Goal: Transaction & Acquisition: Purchase product/service

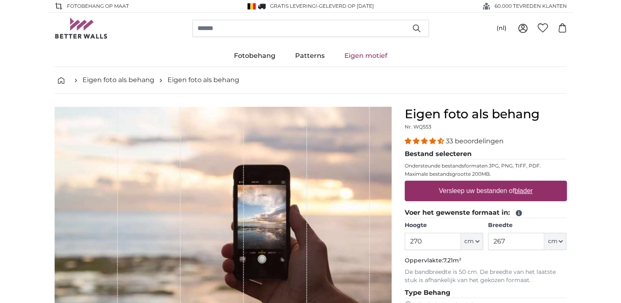
type input "270"
click at [503, 244] on input "267" at bounding box center [516, 241] width 56 height 17
type input "7"
type input "400"
click at [504, 269] on p "De bandbreedte is 50 cm. De breedte van het laatste stuk is afhankelijk van het…" at bounding box center [486, 276] width 162 height 16
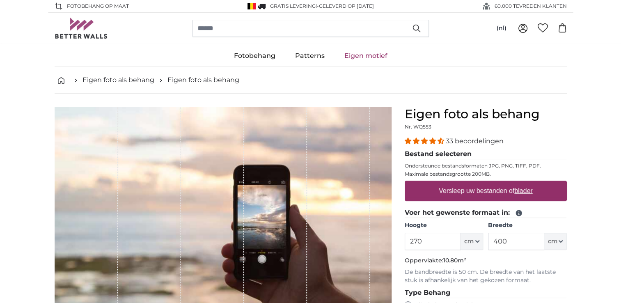
click at [504, 269] on p "De bandbreedte is 50 cm. De breedte van het laatste stuk is afhankelijk van het…" at bounding box center [486, 276] width 162 height 16
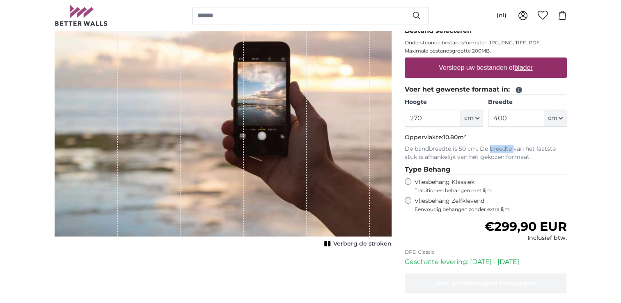
scroll to position [41, 0]
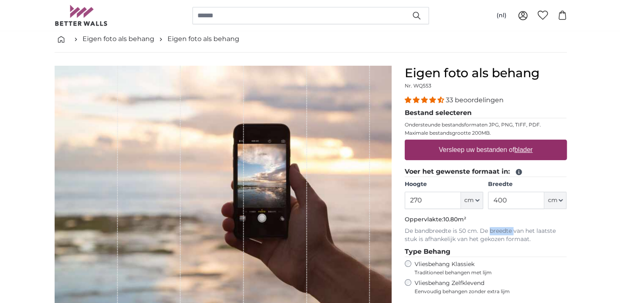
click at [470, 149] on label "Versleep uw bestanden of blader" at bounding box center [486, 150] width 101 height 16
click at [470, 142] on input "Versleep uw bestanden of blader" at bounding box center [486, 141] width 162 height 2
type input "**********"
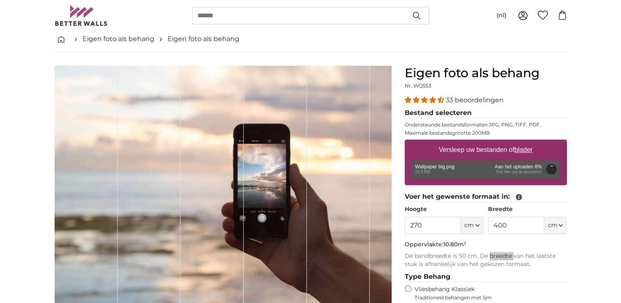
type input "200"
type input "356"
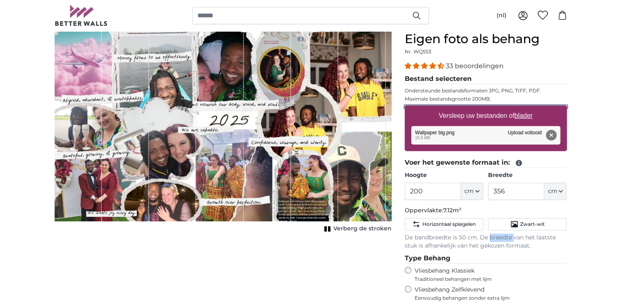
scroll to position [41, 0]
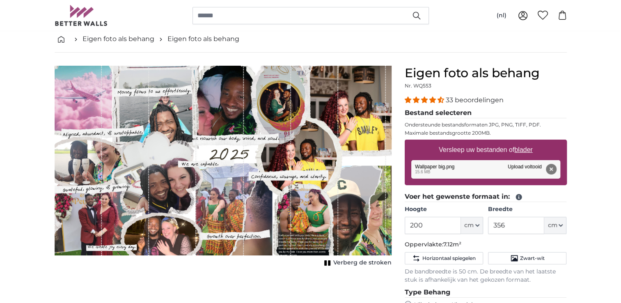
click at [121, 44] on nav "Eigen foto als behang Eigen foto als behang" at bounding box center [311, 39] width 513 height 27
click at [123, 39] on link "Eigen foto als behang" at bounding box center [119, 39] width 72 height 10
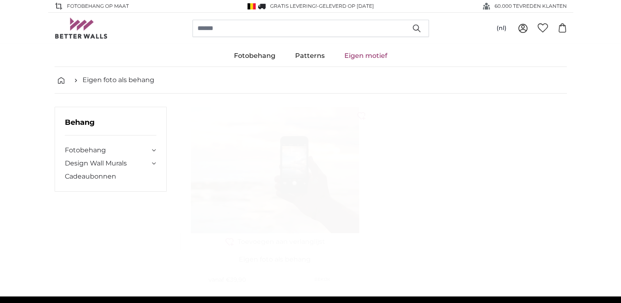
scroll to position [123, 0]
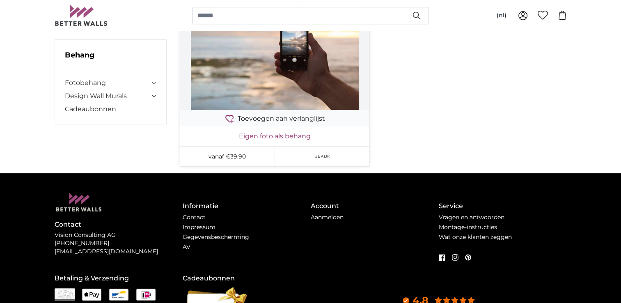
click at [271, 136] on link "Eigen foto als behang" at bounding box center [275, 136] width 186 height 10
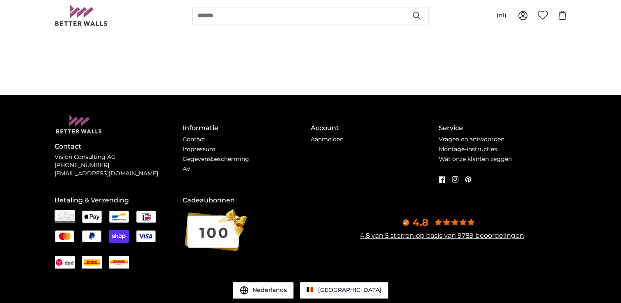
scroll to position [0, 0]
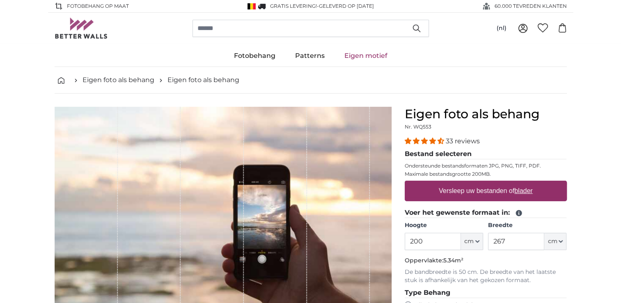
scroll to position [123, 0]
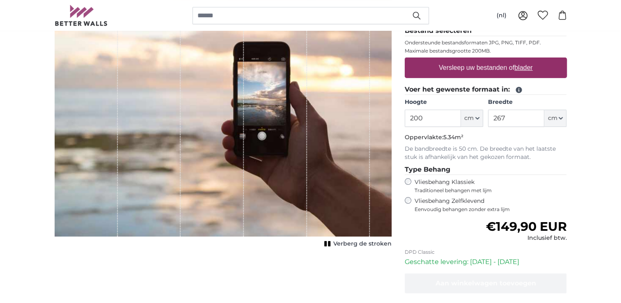
click at [522, 65] on u "blader" at bounding box center [524, 67] width 18 height 7
click at [522, 60] on input "Versleep uw bestanden of blader" at bounding box center [486, 59] width 162 height 2
type input "**********"
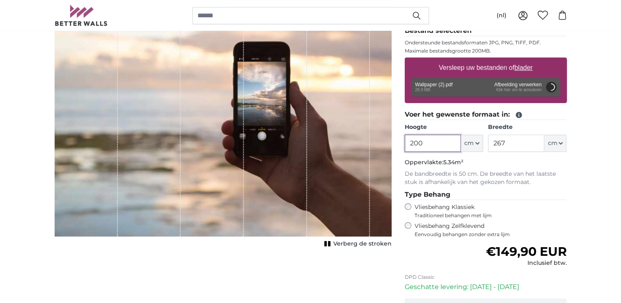
click at [433, 144] on input "200" at bounding box center [433, 143] width 56 height 17
type input "260"
click at [521, 141] on input "267" at bounding box center [516, 143] width 56 height 17
type input "2"
type input "400"
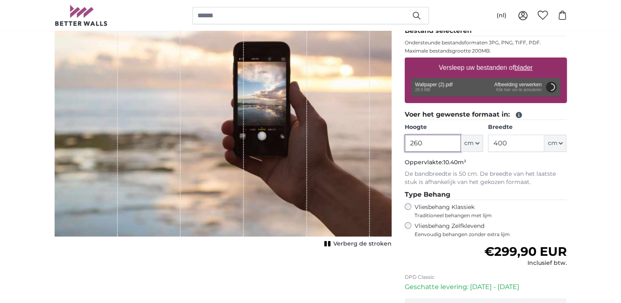
click at [439, 142] on input "260" at bounding box center [433, 143] width 56 height 17
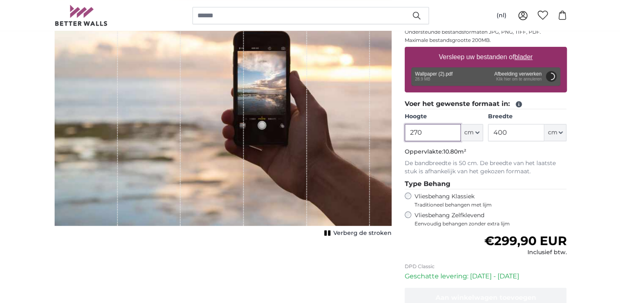
scroll to position [164, 0]
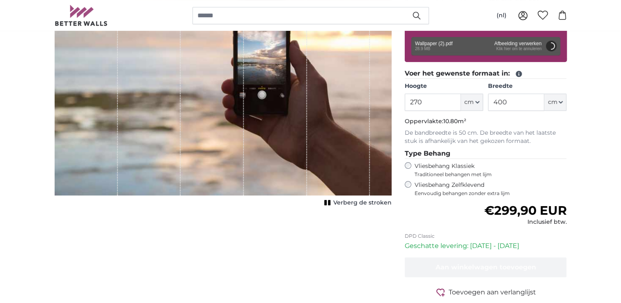
click at [538, 155] on legend "Type Behang" at bounding box center [486, 154] width 162 height 10
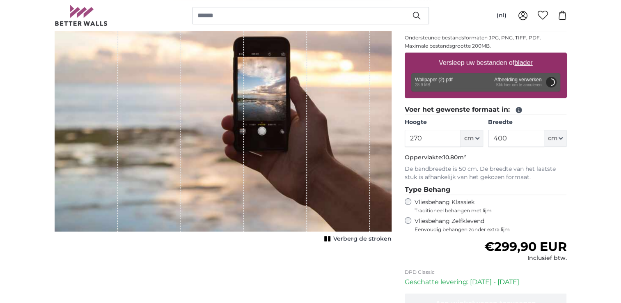
scroll to position [82, 0]
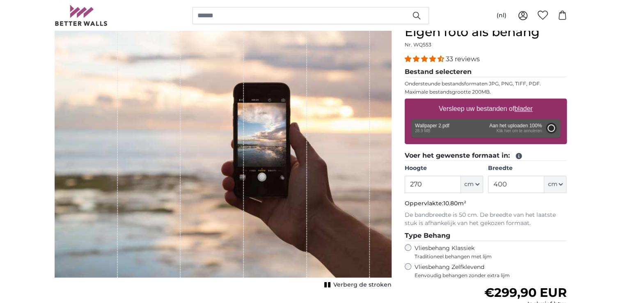
type input "200"
type input "356"
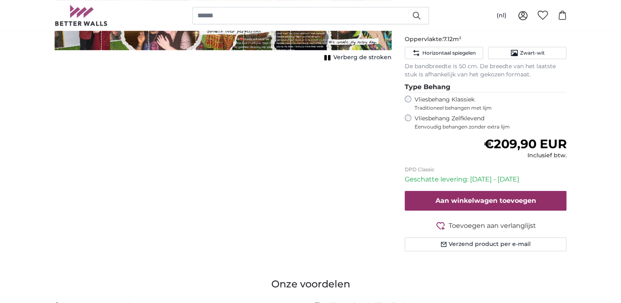
scroll to position [164, 0]
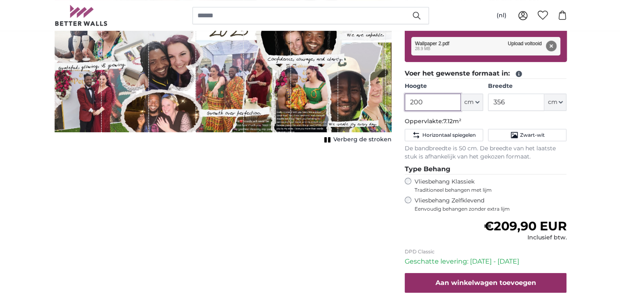
click at [432, 99] on input "200" at bounding box center [433, 102] width 56 height 17
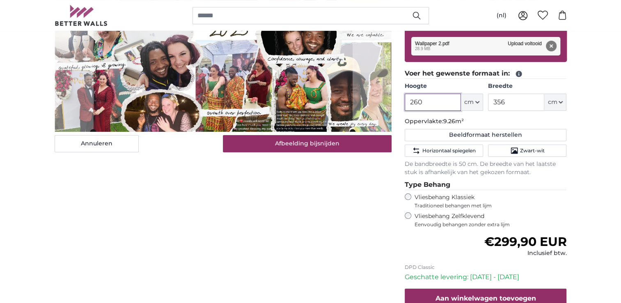
type input "260"
click at [501, 101] on input "356" at bounding box center [516, 102] width 56 height 17
drag, startPoint x: 509, startPoint y: 101, endPoint x: 492, endPoint y: 98, distance: 17.2
click at [492, 98] on input "356" at bounding box center [516, 102] width 56 height 17
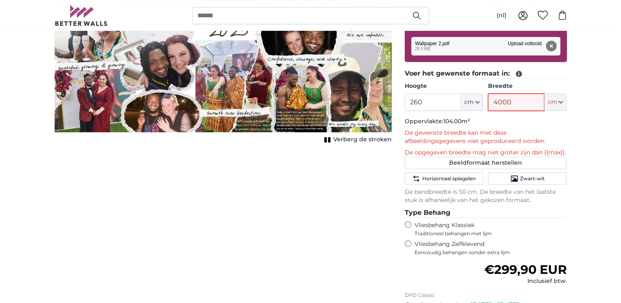
type input "400"
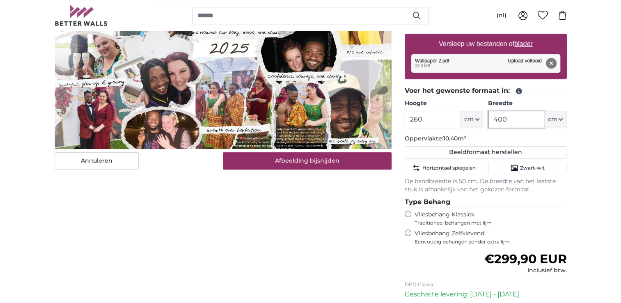
scroll to position [41, 0]
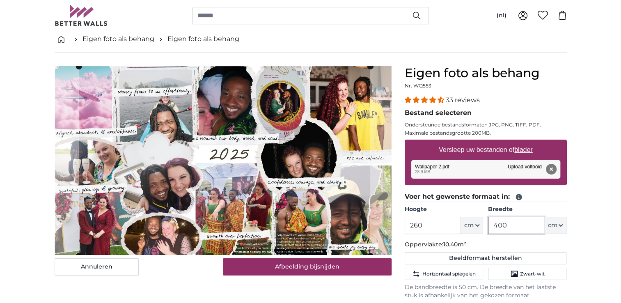
click at [288, 154] on cropper-handle at bounding box center [224, 160] width 291 height 189
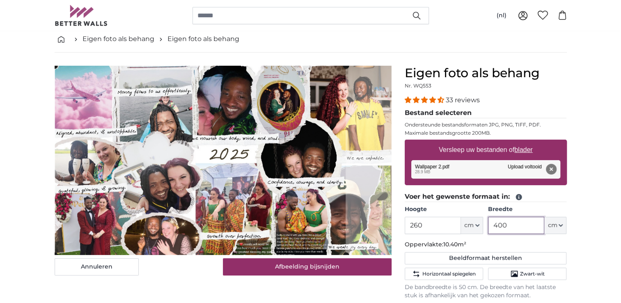
click at [245, 146] on cropper-handle at bounding box center [200, 160] width 291 height 189
type input "400"
click at [101, 264] on button "Annuleren" at bounding box center [97, 266] width 84 height 17
type input "200"
type input "356"
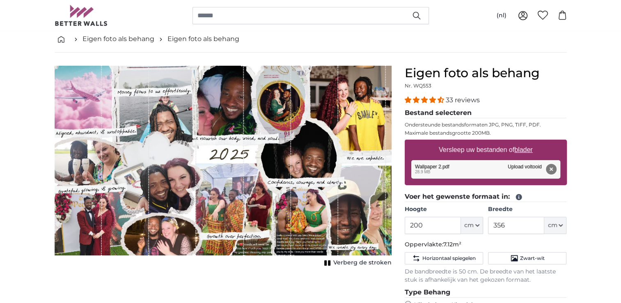
click at [552, 168] on button "Verwijderen" at bounding box center [551, 169] width 11 height 11
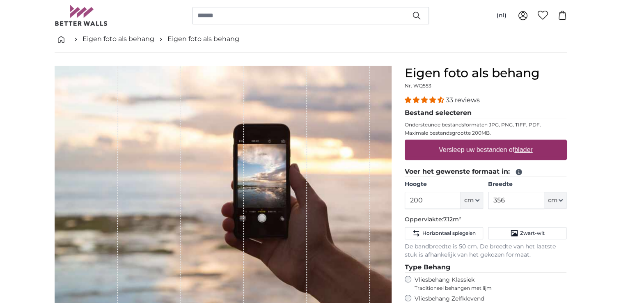
click at [458, 151] on label "Versleep uw bestanden of blader" at bounding box center [486, 150] width 101 height 16
click at [458, 142] on input "Versleep uw bestanden of blader" at bounding box center [486, 141] width 162 height 2
type input "**********"
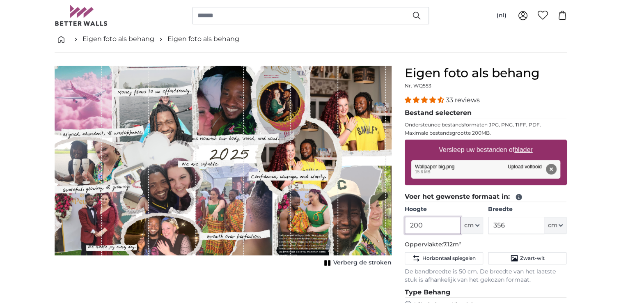
click at [429, 224] on input "200" at bounding box center [433, 225] width 56 height 17
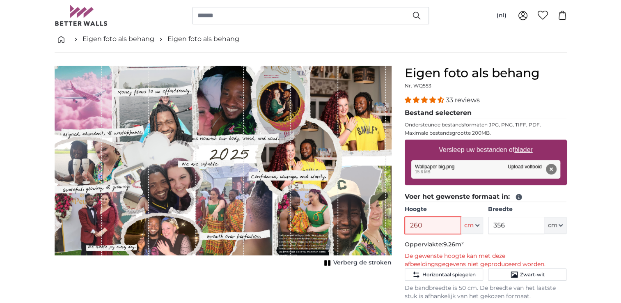
type input "260"
click at [515, 226] on input "356" at bounding box center [516, 225] width 56 height 17
type input "3"
type input "400"
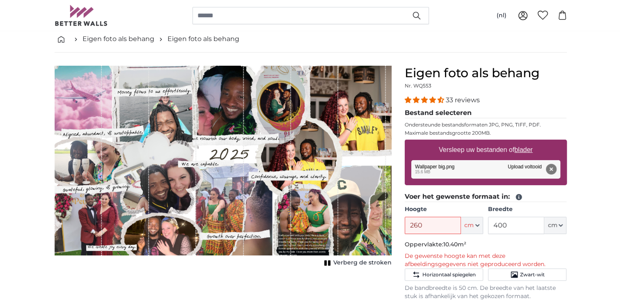
scroll to position [82, 0]
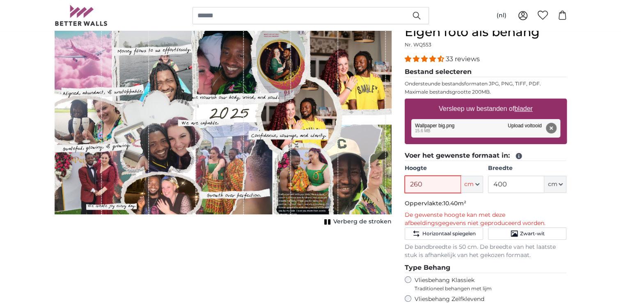
click at [427, 183] on input "260" at bounding box center [433, 184] width 56 height 17
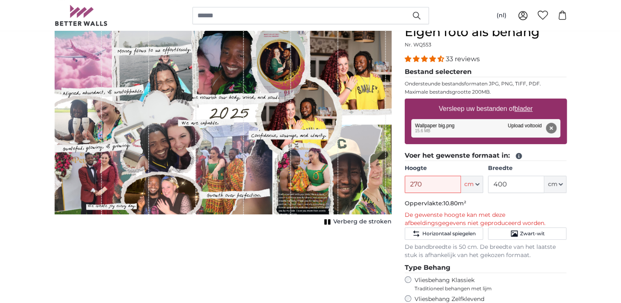
scroll to position [164, 0]
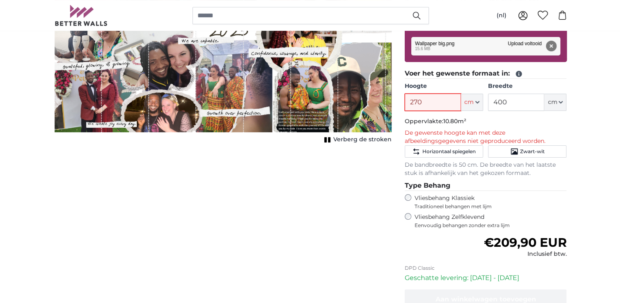
click at [437, 101] on input "270" at bounding box center [433, 102] width 56 height 17
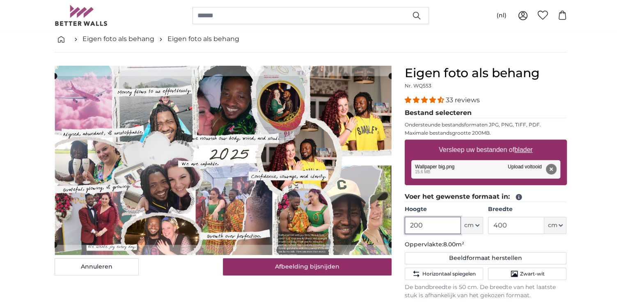
scroll to position [82, 0]
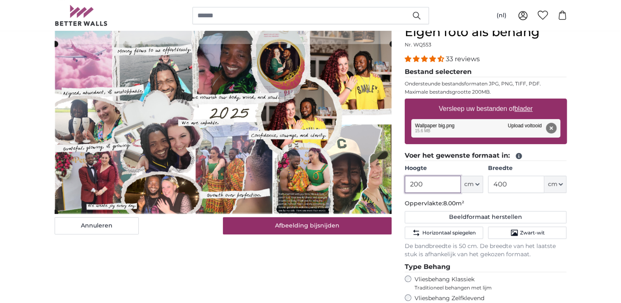
click at [278, 123] on cropper-handle at bounding box center [223, 128] width 337 height 169
click at [537, 196] on fieldset "Voer het gewenste formaat in: Hoogte 200 ft cm Centimeter (cm) Inches (inch) Fe…" at bounding box center [486, 205] width 162 height 108
click at [436, 183] on input "200" at bounding box center [433, 184] width 56 height 17
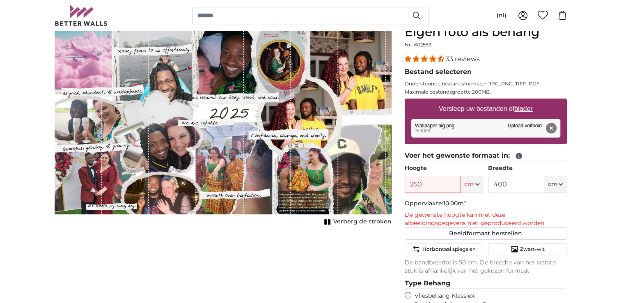
click at [488, 200] on p "Oppervlakte: 10.00m²" at bounding box center [486, 204] width 162 height 8
click at [423, 187] on input "250" at bounding box center [433, 184] width 56 height 17
type input "240"
click at [489, 206] on p "Oppervlakte: 9.60m²" at bounding box center [486, 204] width 162 height 8
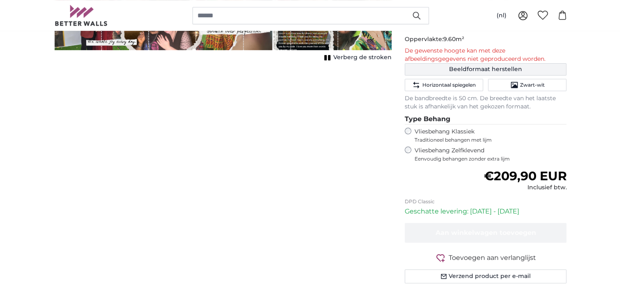
scroll to position [123, 0]
